Goal: Task Accomplishment & Management: Manage account settings

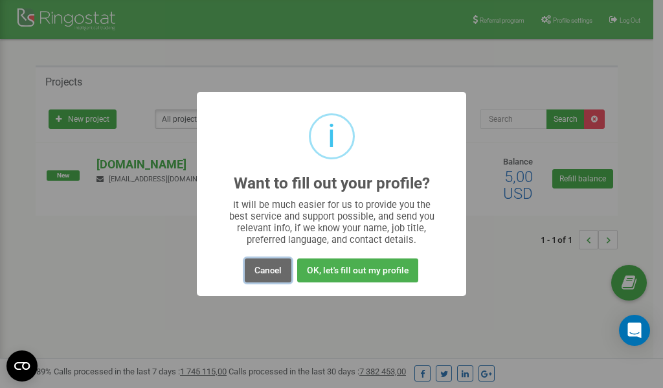
click at [260, 273] on button "Cancel" at bounding box center [268, 270] width 47 height 24
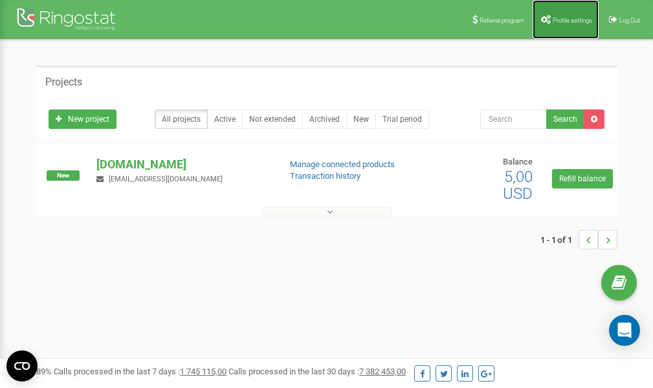
click at [559, 19] on span "Profile settings" at bounding box center [572, 20] width 39 height 7
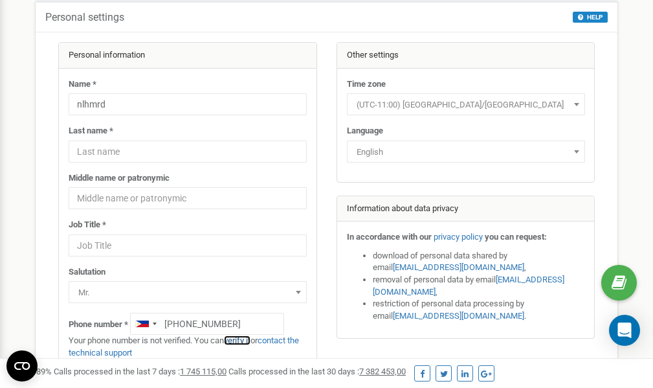
click at [245, 339] on link "verify it" at bounding box center [237, 340] width 27 height 10
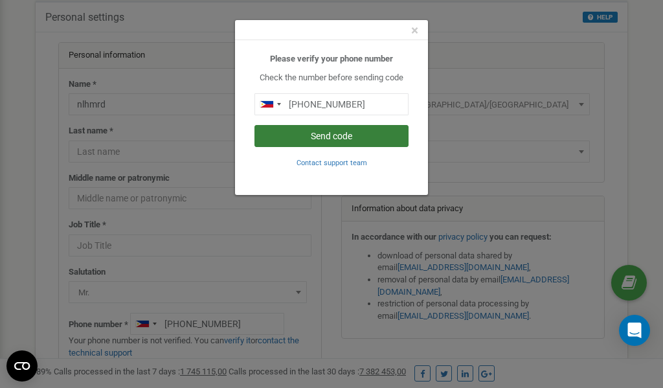
click at [323, 138] on button "Send code" at bounding box center [331, 136] width 154 height 22
